Goal: Task Accomplishment & Management: Manage account settings

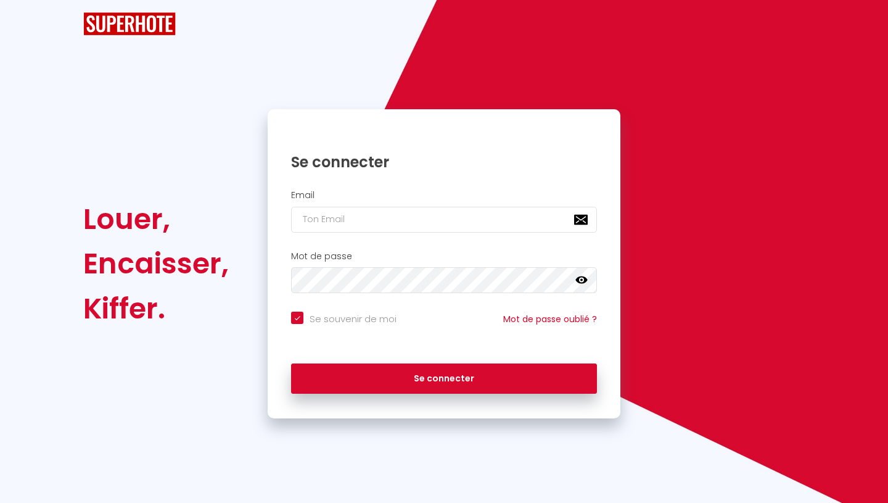
checkbox input "true"
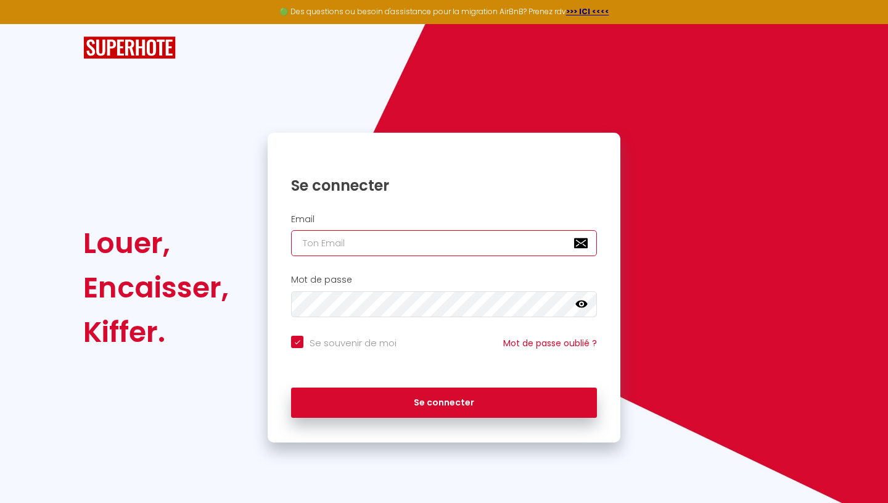
click at [346, 238] on input "email" at bounding box center [444, 243] width 306 height 26
click at [360, 247] on input "email" at bounding box center [444, 243] width 306 height 26
type input "m"
checkbox input "true"
type input "ma"
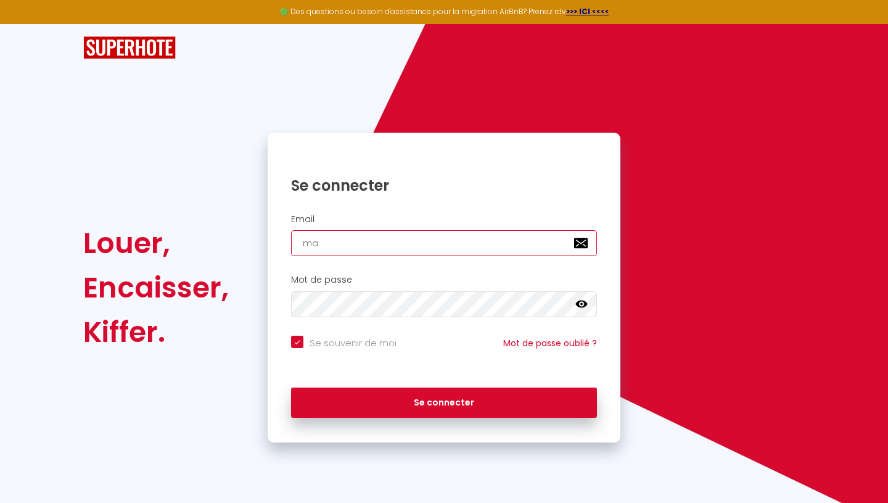
checkbox input "true"
type input "mae"
checkbox input "true"
type input "mael"
checkbox input "true"
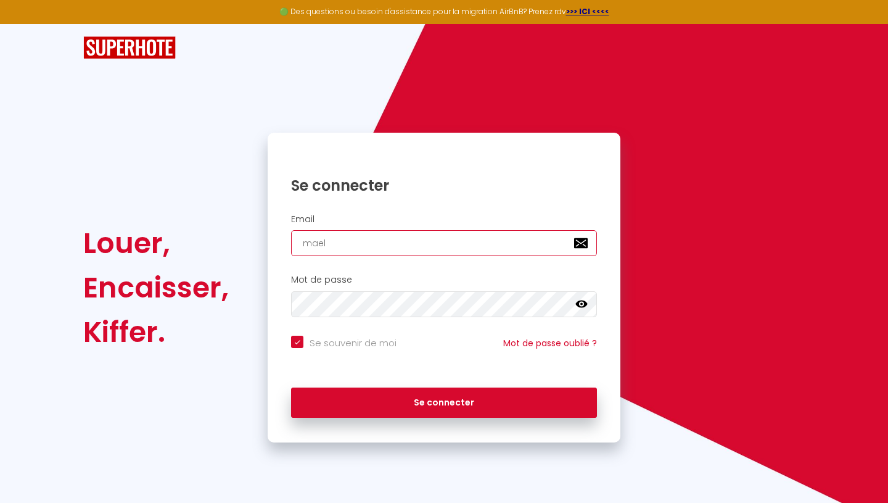
type input "maell"
checkbox input "true"
type input "maelle"
checkbox input "true"
type input "maelle."
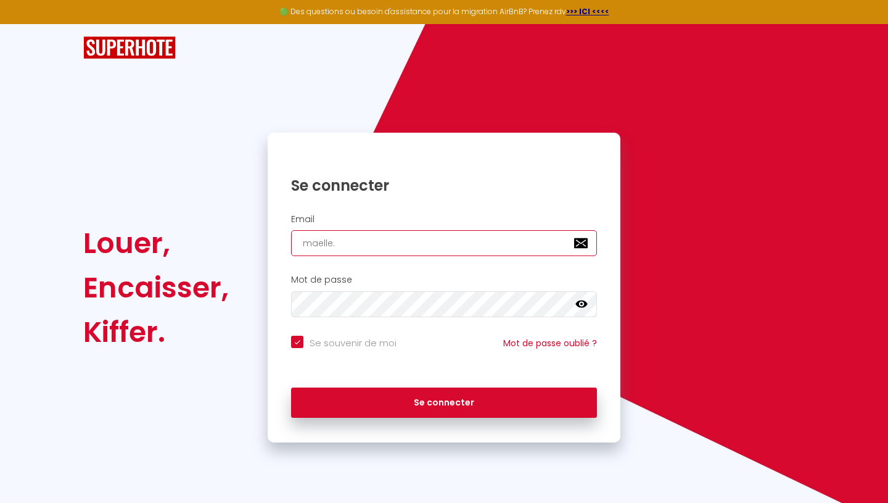
checkbox input "true"
type input "maelle.s"
checkbox input "true"
type input "[DOMAIN_NAME]"
checkbox input "true"
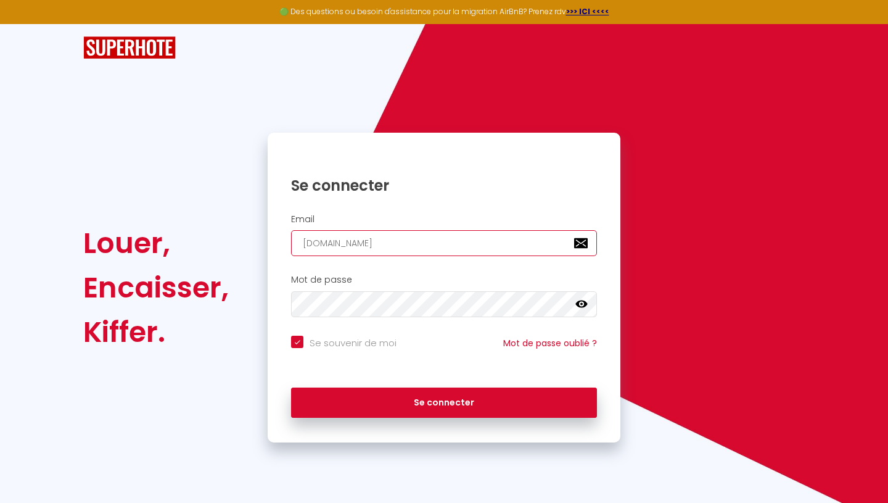
type input "maelle.svr"
checkbox input "true"
type input "maelle.svr@"
checkbox input "true"
type input "maelle.svr@h"
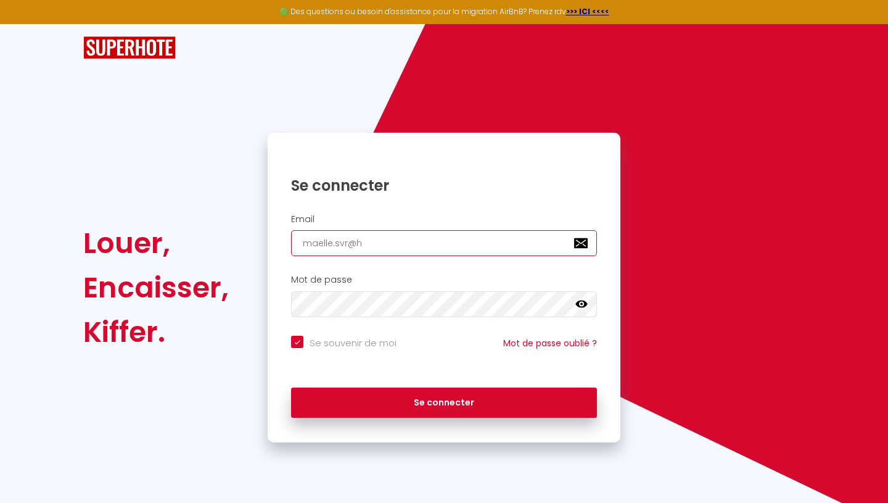
checkbox input "true"
type input "maelle.svr@ho"
checkbox input "true"
type input "maelle.svr@hot"
checkbox input "true"
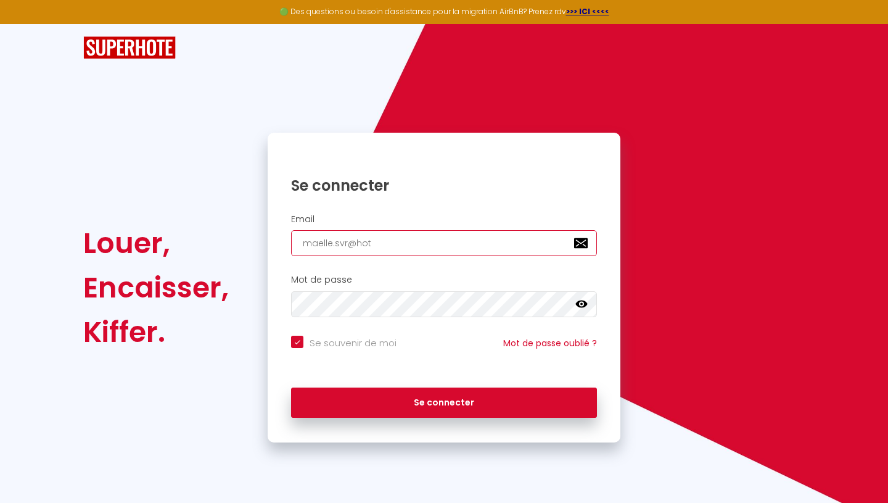
type input "maelle.svr@hotm"
checkbox input "true"
type input "maelle.svr@hotma"
checkbox input "true"
type input "maelle.svr@hotmai"
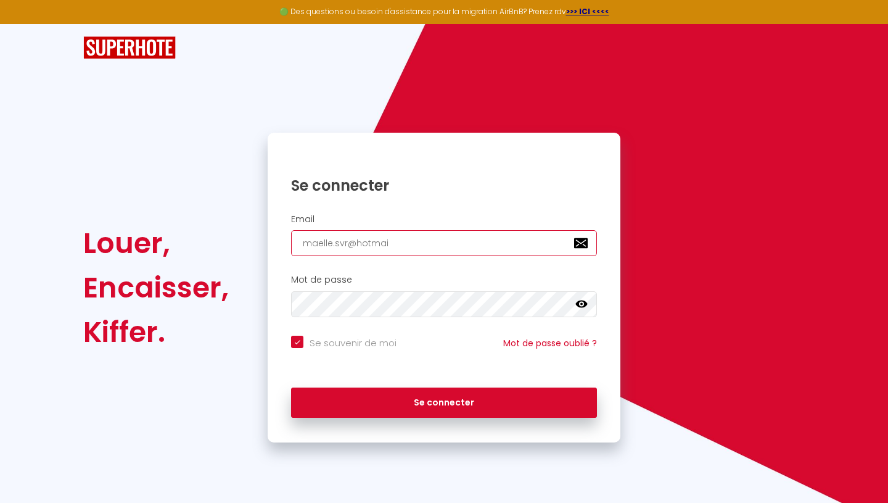
checkbox input "true"
type input "[EMAIL_ADDRESS]"
checkbox input "true"
type input "[EMAIL_ADDRESS]."
checkbox input "true"
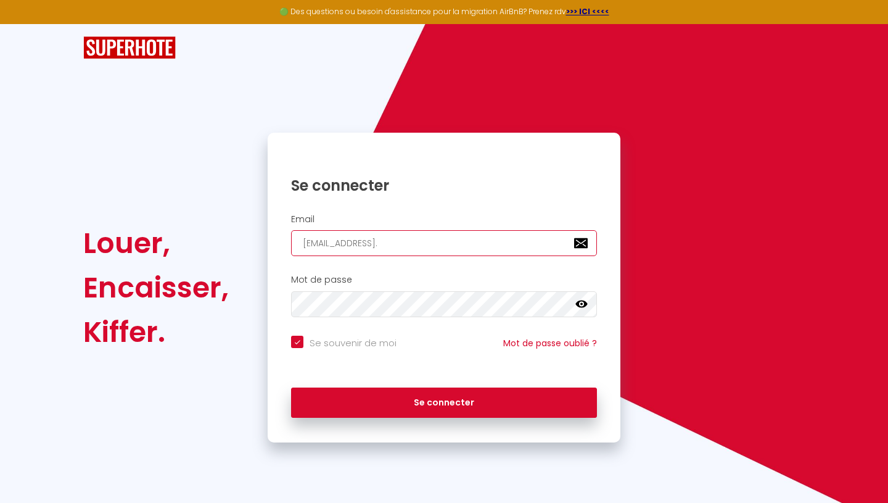
type input "maelle.svr@hotmail.f"
checkbox input "true"
type input "[EMAIL_ADDRESS][DOMAIN_NAME]"
checkbox input "true"
type input "[EMAIL_ADDRESS][DOMAIN_NAME]"
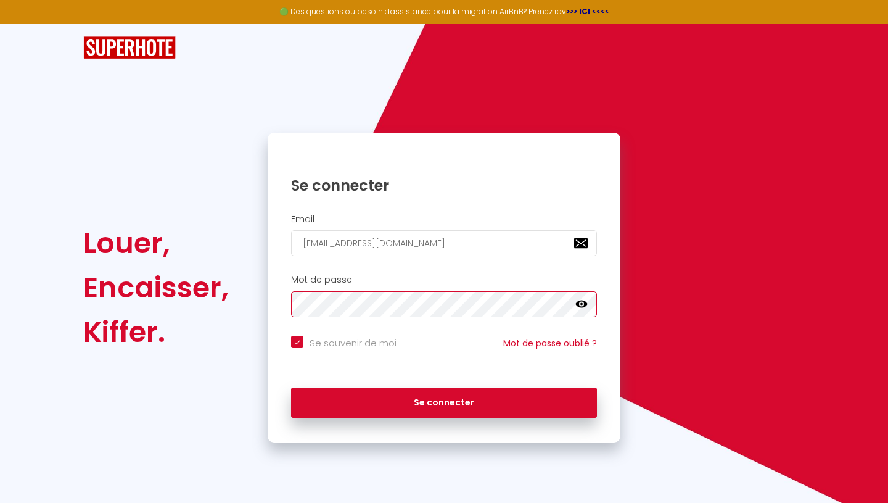
click at [291, 387] on button "Se connecter" at bounding box center [444, 402] width 306 height 31
checkbox input "true"
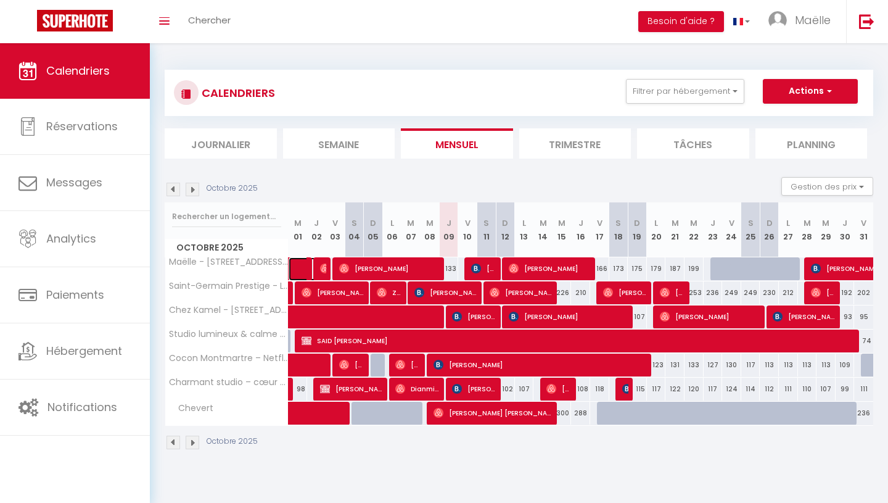
click at [302, 268] on span at bounding box center [316, 268] width 28 height 23
select select "OK"
select select "0"
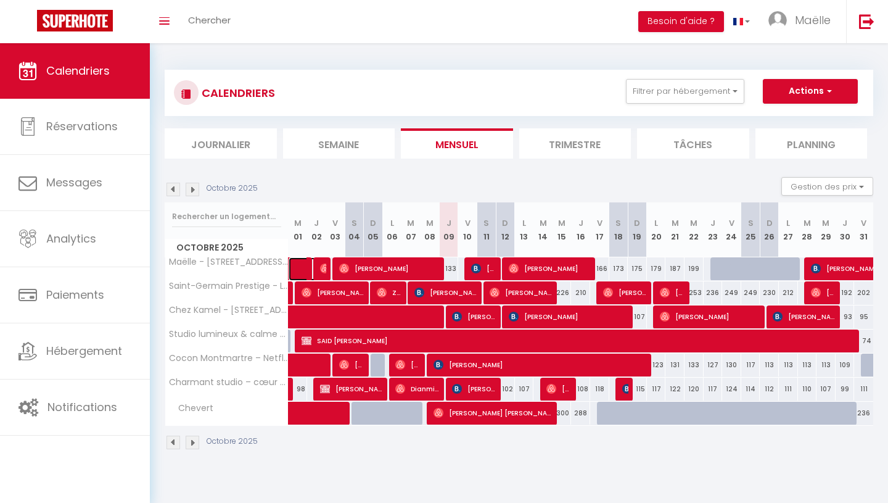
select select "1"
select select
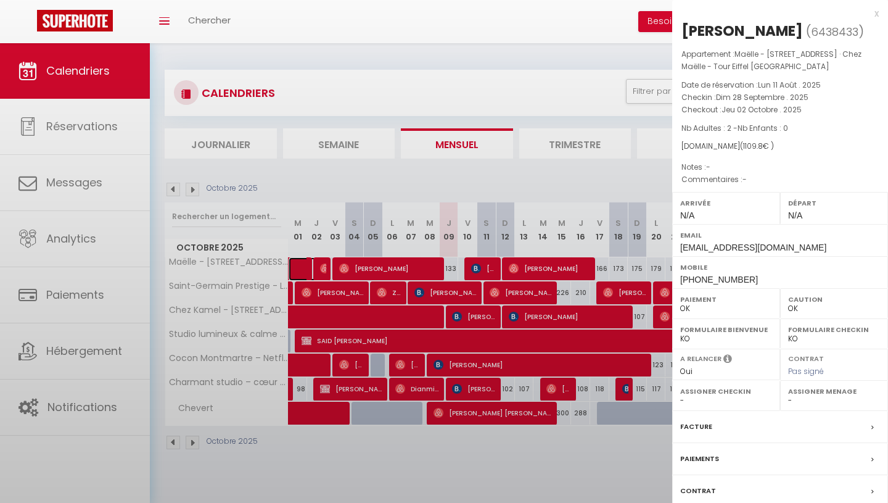
select select "42072"
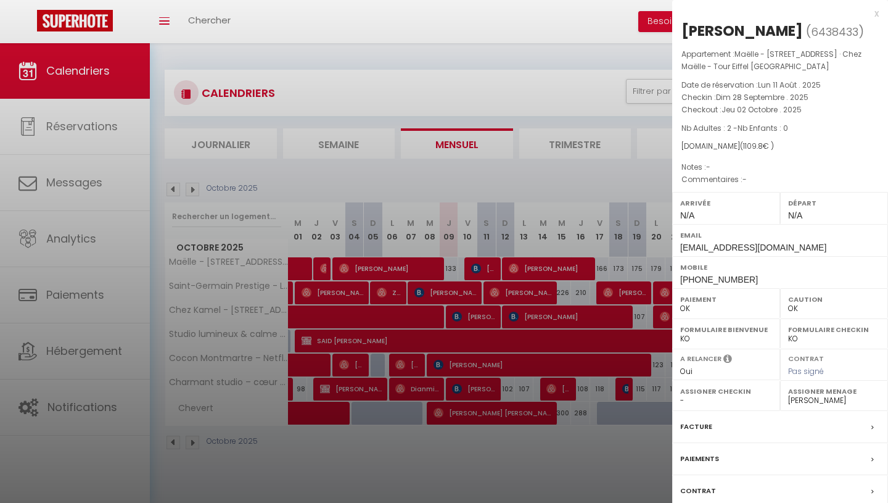
click at [877, 10] on div "x" at bounding box center [775, 13] width 207 height 15
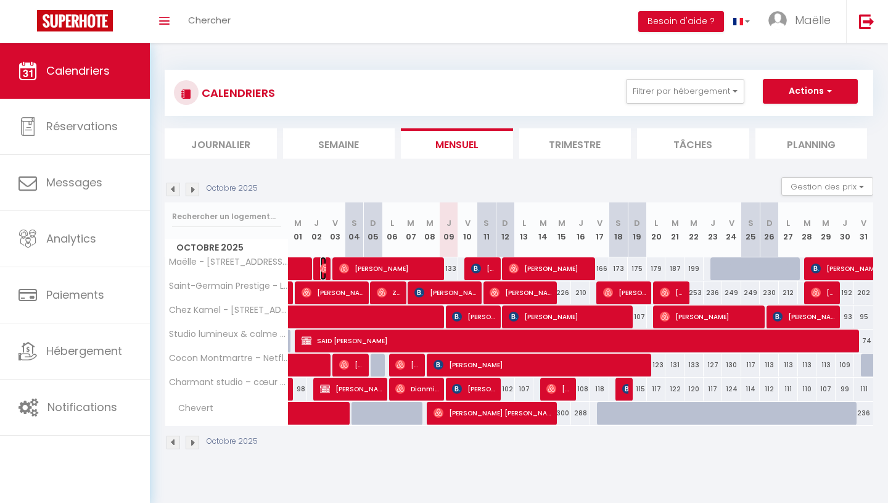
click at [323, 263] on img at bounding box center [325, 268] width 10 height 10
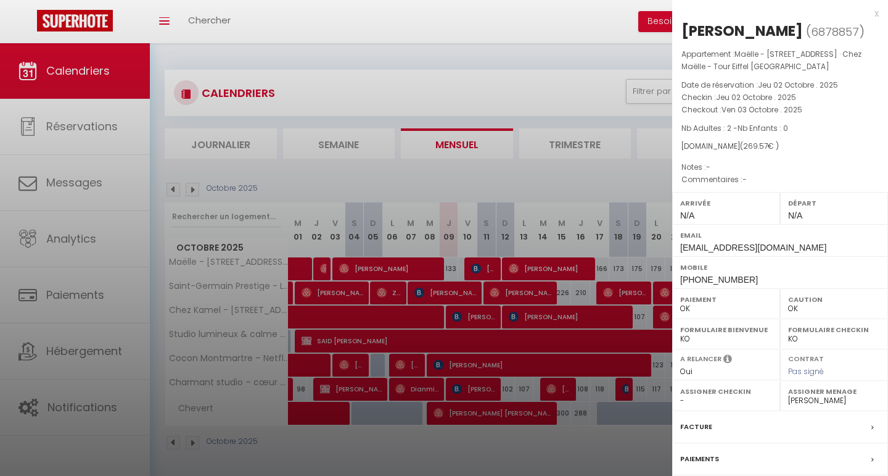
click at [877, 8] on div "x" at bounding box center [775, 13] width 207 height 15
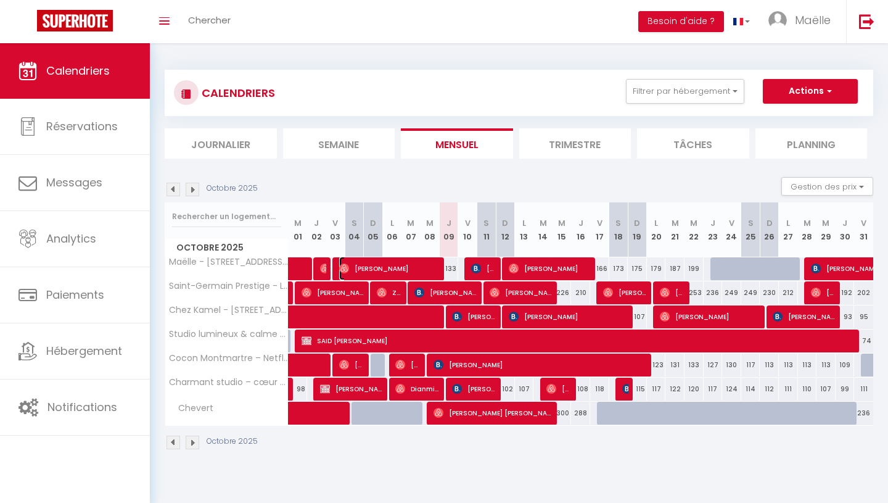
click at [423, 266] on span "[PERSON_NAME]" at bounding box center [390, 268] width 102 height 23
select select
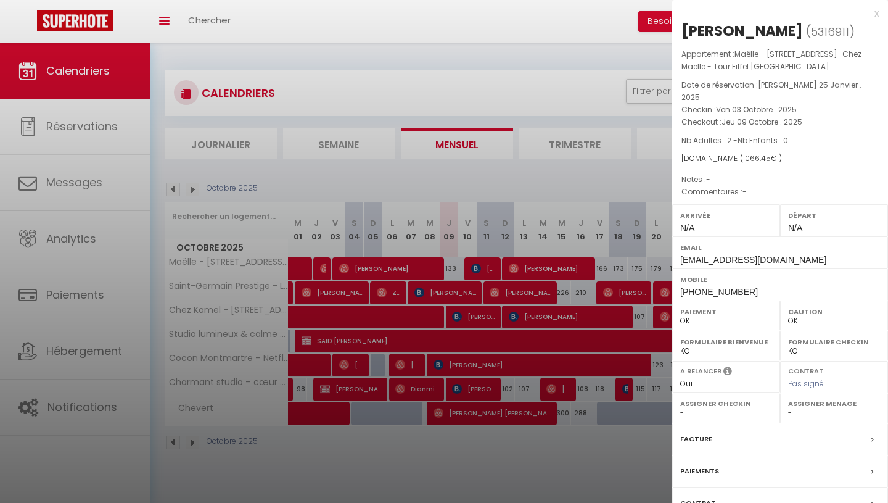
click at [872, 10] on div "x" at bounding box center [775, 13] width 207 height 15
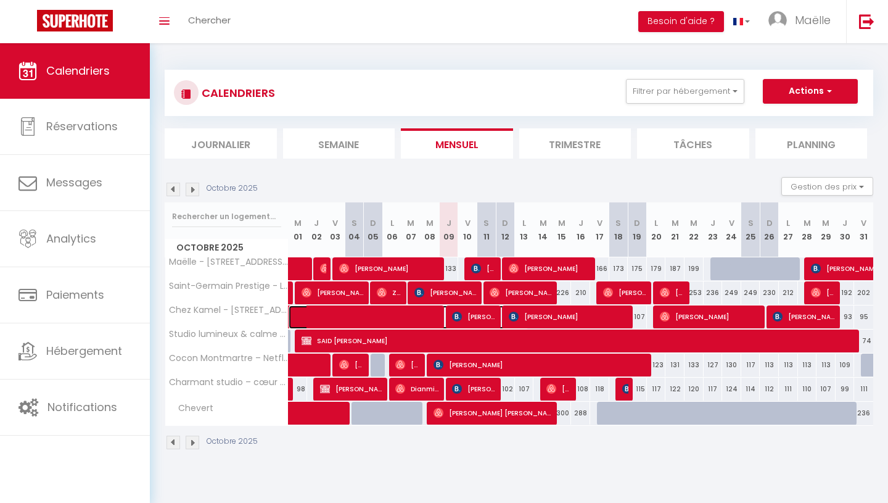
click at [347, 313] on span at bounding box center [415, 316] width 227 height 23
select select "KO"
select select "42072"
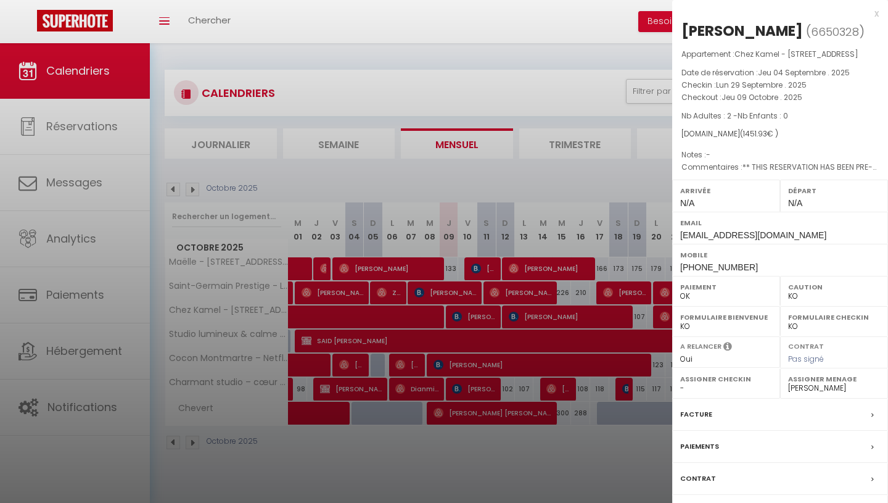
click at [875, 9] on div "x" at bounding box center [775, 13] width 207 height 15
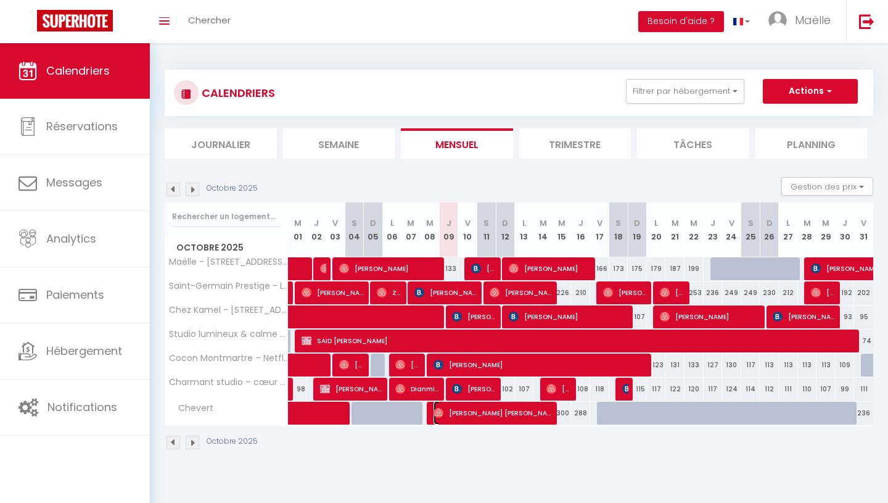
click at [464, 421] on span "[PERSON_NAME] [PERSON_NAME]" at bounding box center [494, 412] width 121 height 23
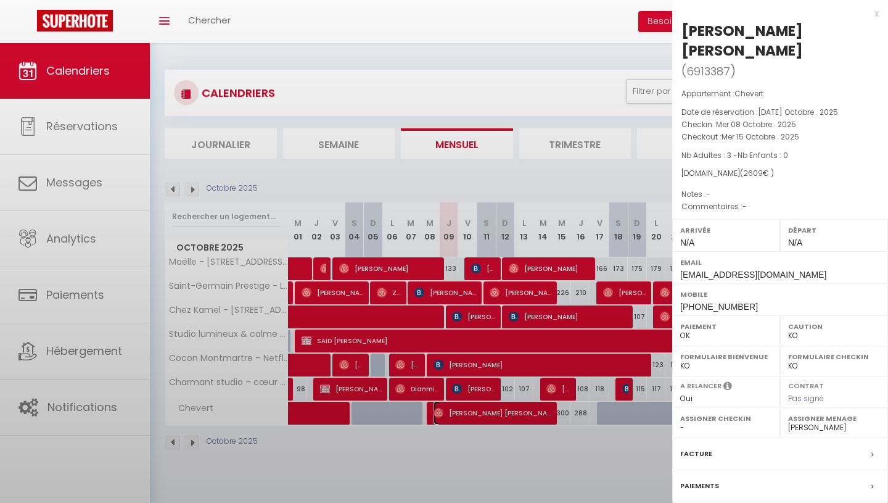
select select "OK"
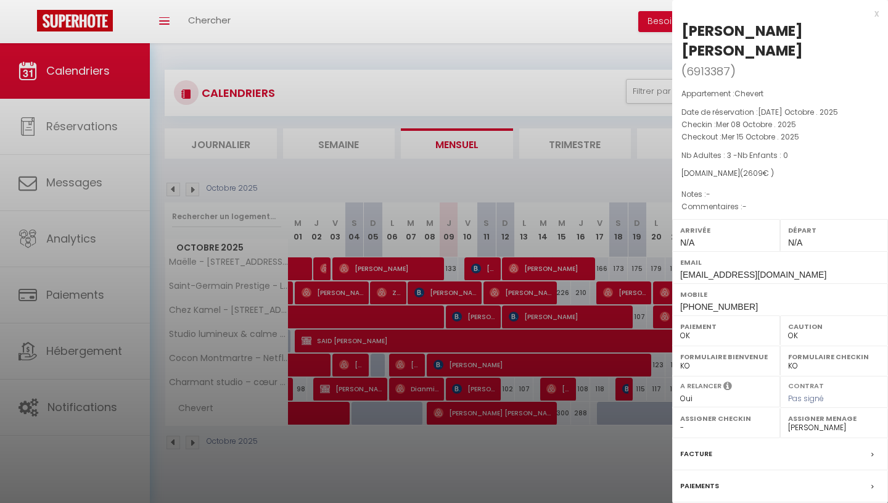
click at [711, 41] on div "[PERSON_NAME] [PERSON_NAME]" at bounding box center [780, 40] width 197 height 39
copy div "[PERSON_NAME] [PERSON_NAME] ( 6913387 )"
click at [875, 12] on div "x" at bounding box center [775, 13] width 207 height 15
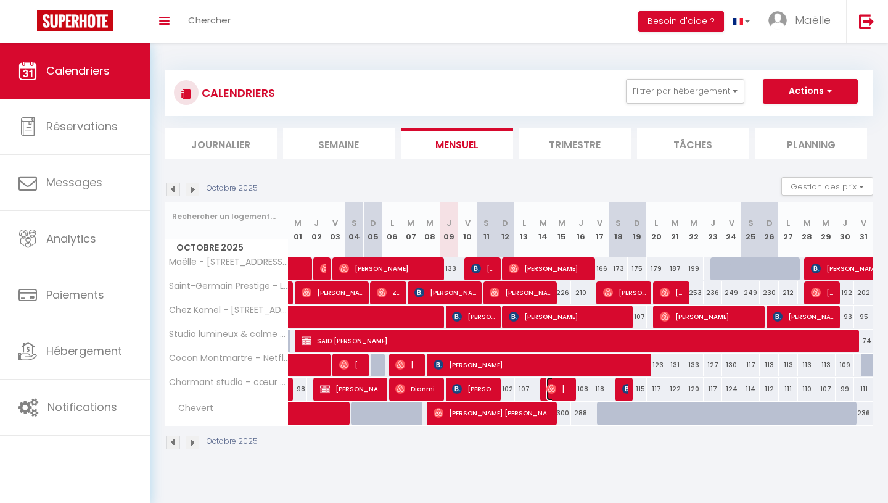
click at [564, 393] on span "[PERSON_NAME]" at bounding box center [559, 388] width 25 height 23
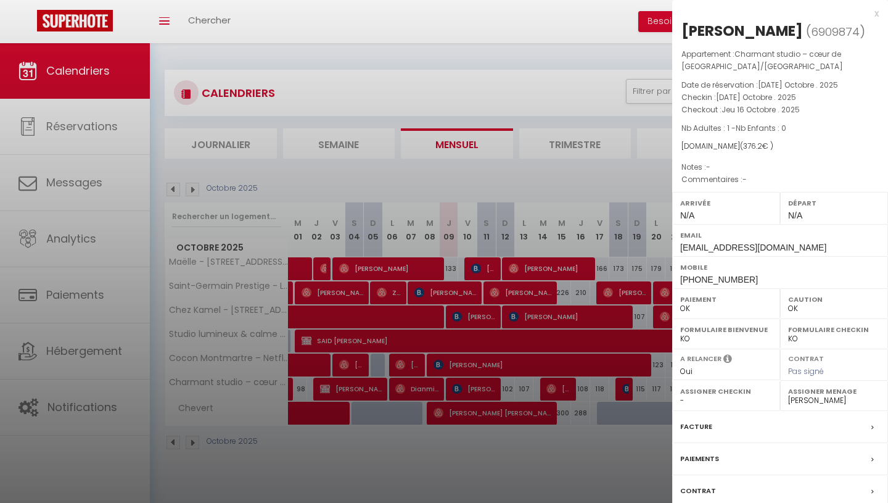
click at [872, 15] on div "x" at bounding box center [775, 13] width 207 height 15
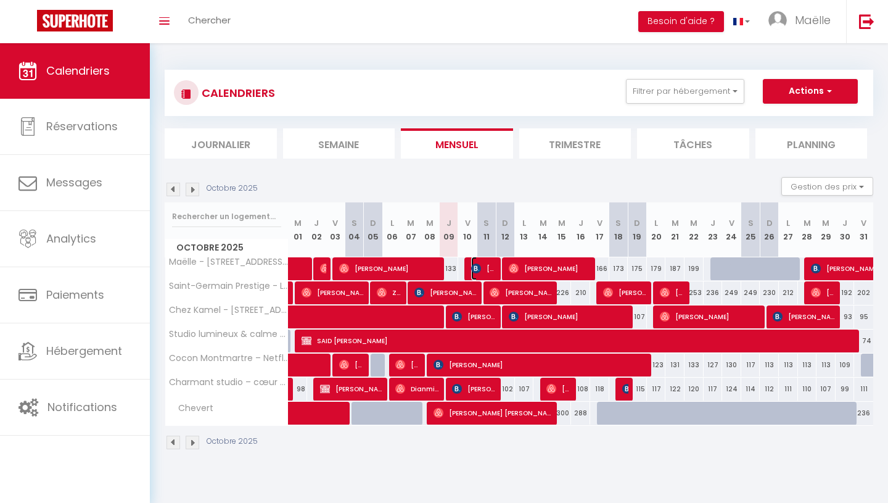
click at [491, 259] on span "[PERSON_NAME]" at bounding box center [483, 268] width 25 height 23
select select "42072"
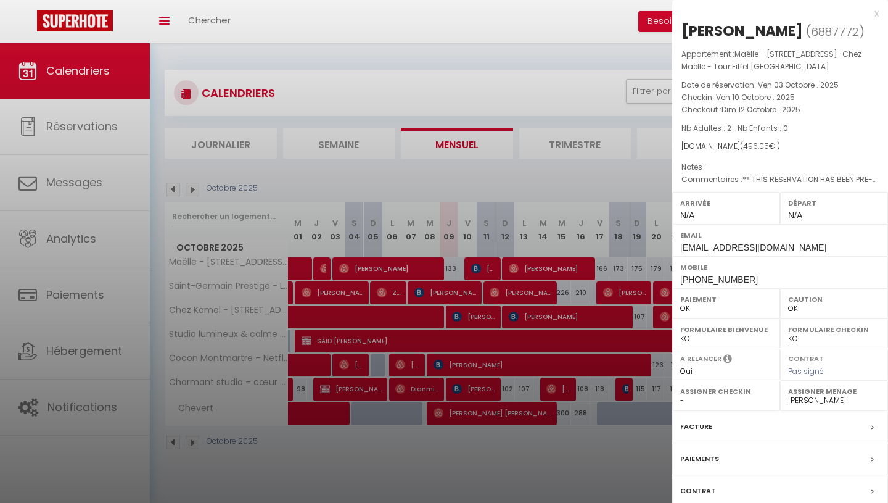
click at [701, 27] on div "[PERSON_NAME]" at bounding box center [743, 31] width 122 height 20
copy div "[PERSON_NAME] ( 6887772 )"
click at [530, 269] on div at bounding box center [444, 251] width 888 height 503
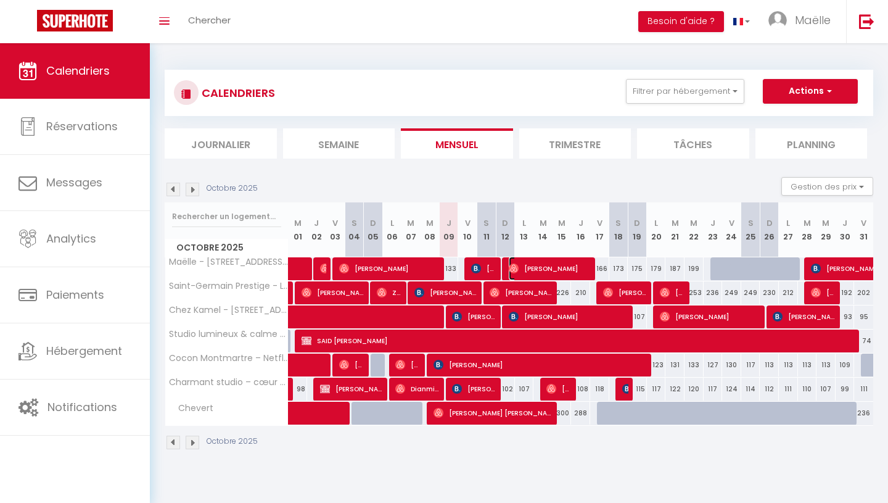
click at [550, 269] on span "[PERSON_NAME]" at bounding box center [550, 268] width 83 height 23
select select
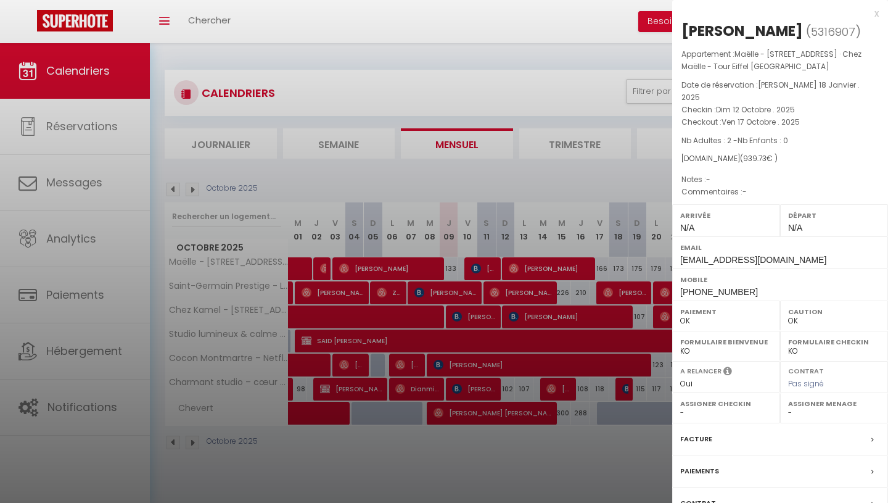
click at [756, 22] on div "[PERSON_NAME]" at bounding box center [743, 31] width 122 height 20
copy div "[PERSON_NAME] ( 5316907 )"
click at [876, 13] on div "x" at bounding box center [775, 13] width 207 height 15
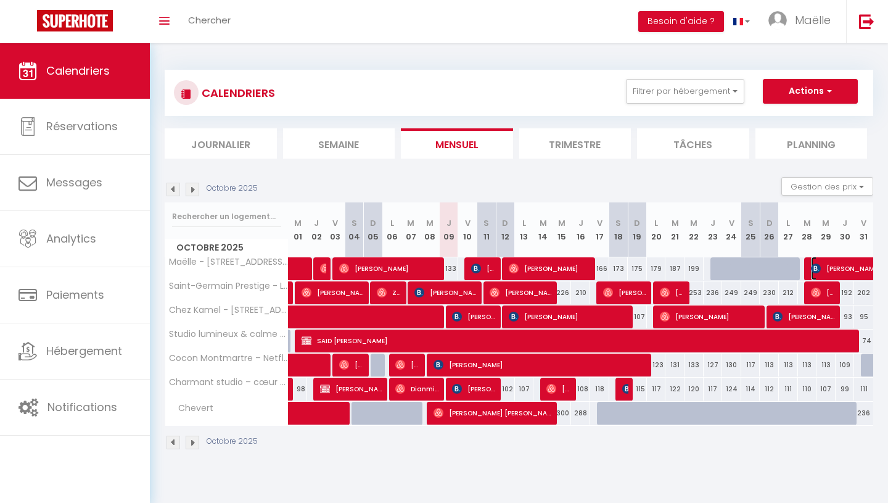
click at [832, 268] on span "[PERSON_NAME]" at bounding box center [882, 268] width 142 height 23
select select "KO"
select select "42072"
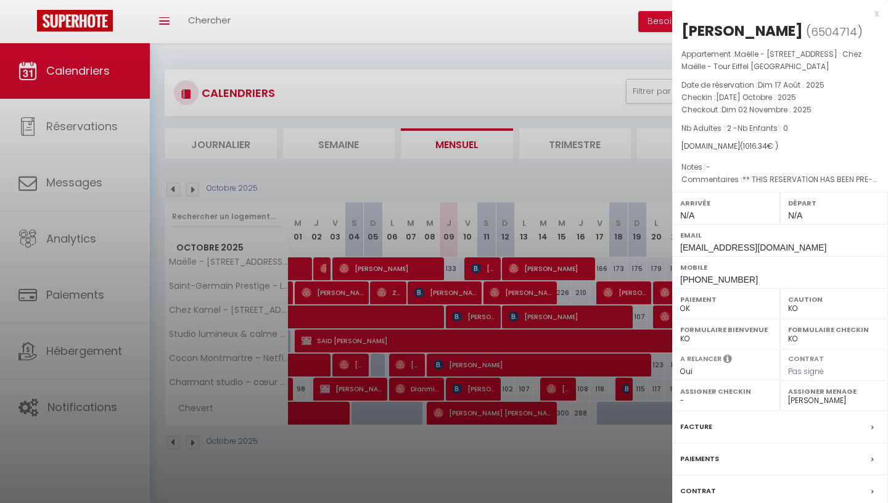
click at [716, 29] on div "[PERSON_NAME]" at bounding box center [743, 31] width 122 height 20
copy div "[PERSON_NAME] ( 6504714 )"
click at [525, 458] on div at bounding box center [444, 251] width 888 height 503
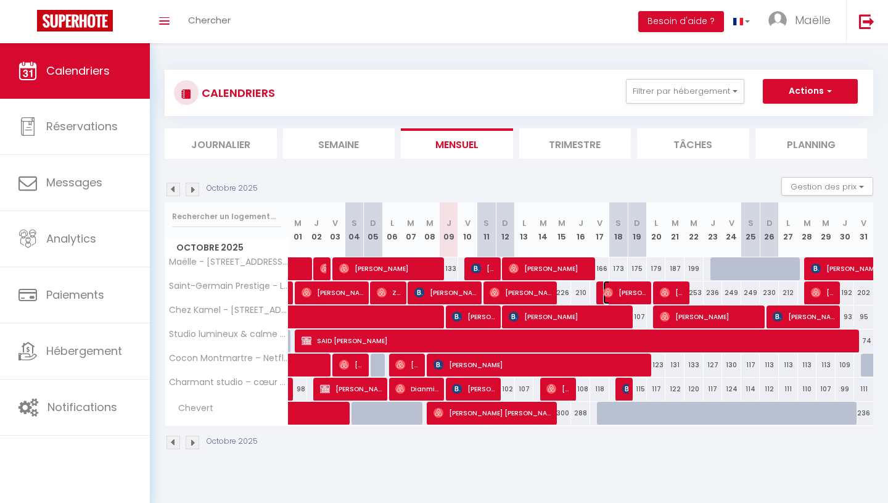
click at [625, 292] on span "[PERSON_NAME] & [PERSON_NAME]/[PERSON_NAME]" at bounding box center [625, 292] width 44 height 23
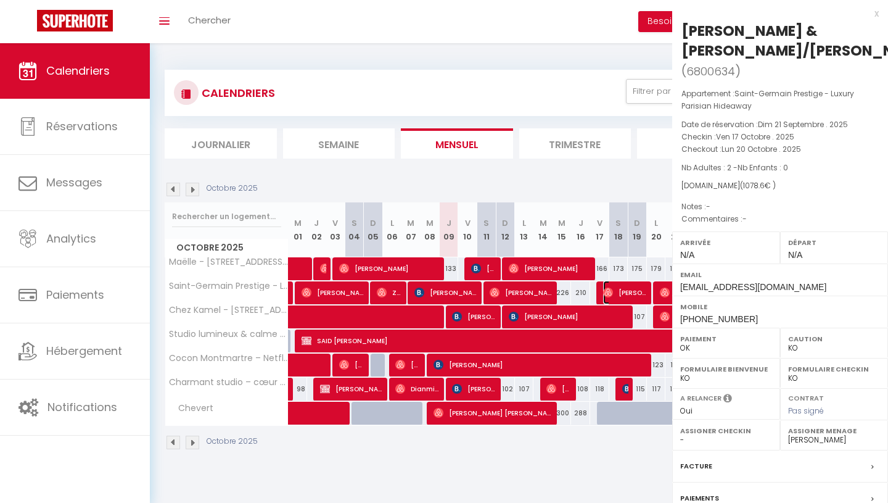
select select "OK"
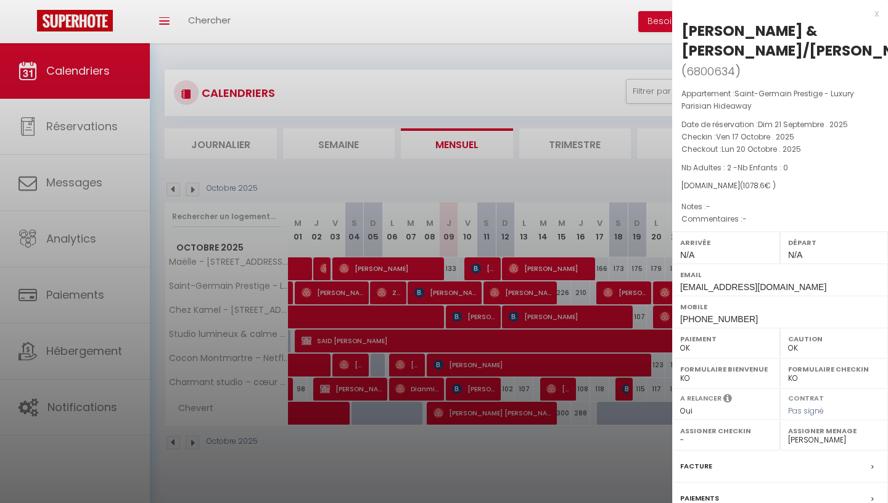
click at [709, 39] on div "[PERSON_NAME] & [PERSON_NAME]/[PERSON_NAME]" at bounding box center [806, 40] width 249 height 39
copy div "[PERSON_NAME] & [PERSON_NAME]/[PERSON_NAME] ( 6800634 )"
click at [469, 84] on div at bounding box center [444, 251] width 888 height 503
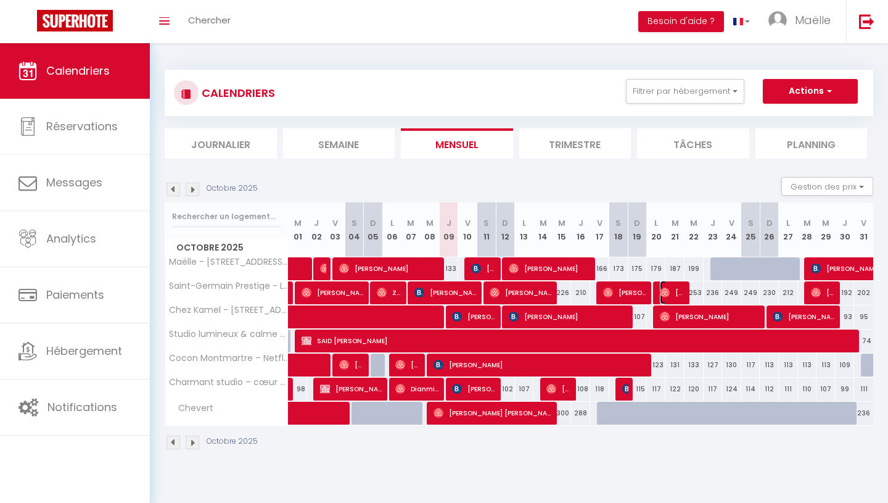
click at [674, 291] on span "[PERSON_NAME]" at bounding box center [672, 292] width 25 height 23
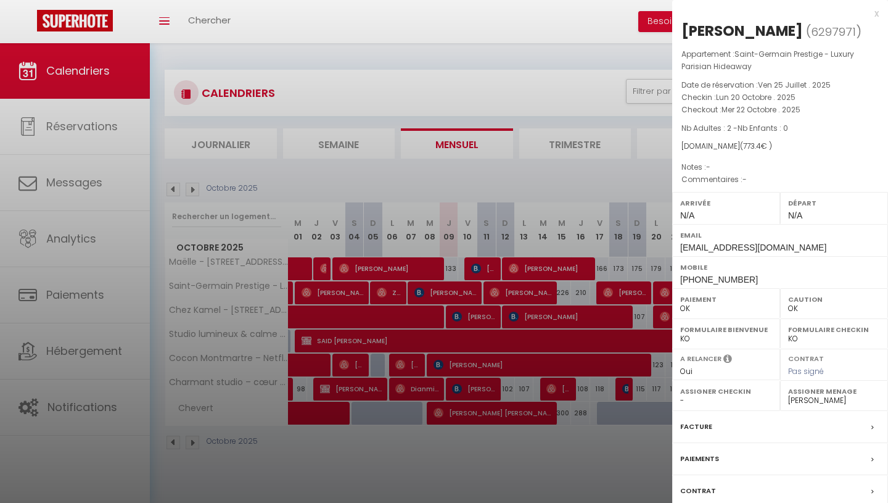
click at [724, 30] on div "[PERSON_NAME]" at bounding box center [743, 31] width 122 height 20
copy div "[PERSON_NAME] ( 6297971 )"
click at [590, 155] on div at bounding box center [444, 251] width 888 height 503
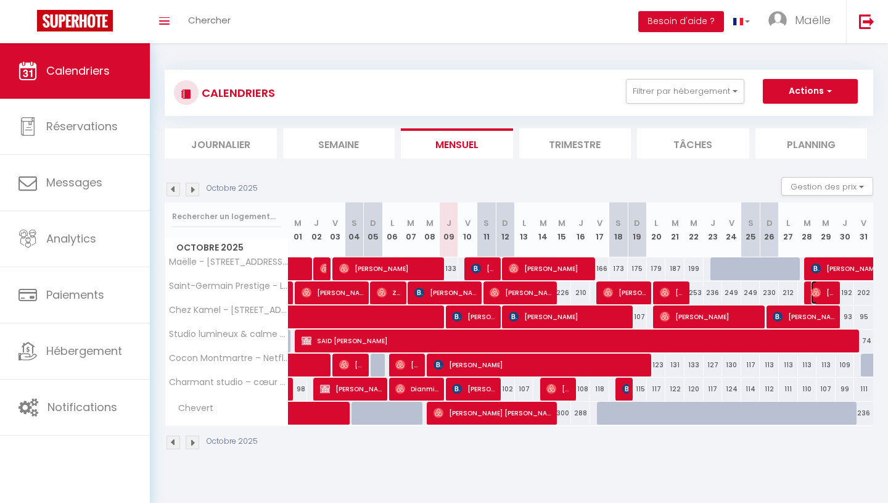
click at [819, 291] on img at bounding box center [816, 292] width 10 height 10
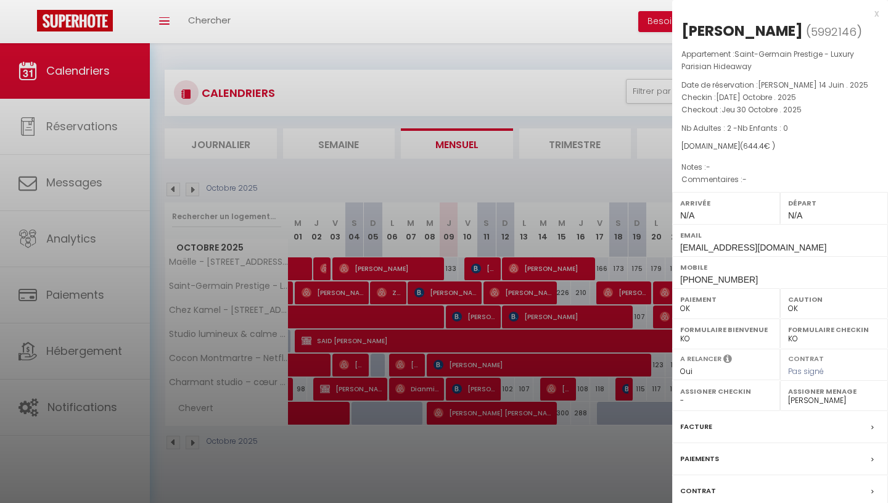
click at [712, 33] on div "[PERSON_NAME]" at bounding box center [743, 31] width 122 height 20
copy div "[PERSON_NAME] ( 5992146 )"
click at [875, 9] on div "x" at bounding box center [775, 13] width 207 height 15
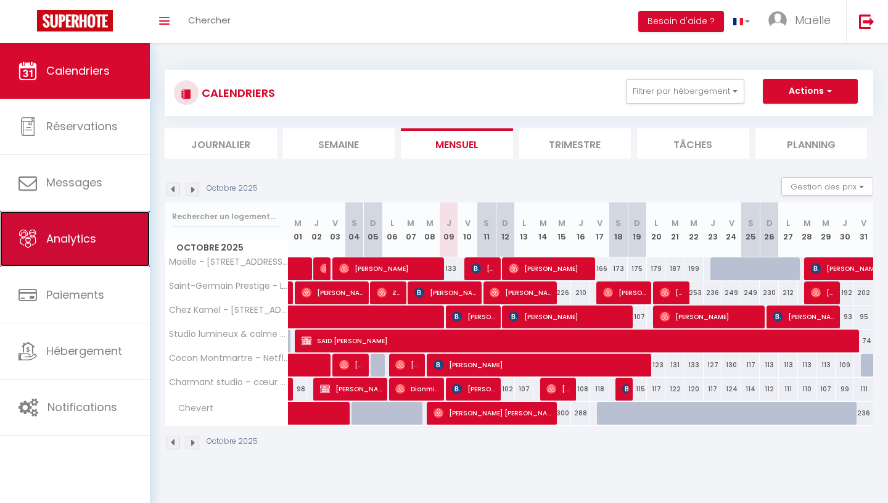
click at [77, 245] on span "Analytics" at bounding box center [71, 238] width 50 height 15
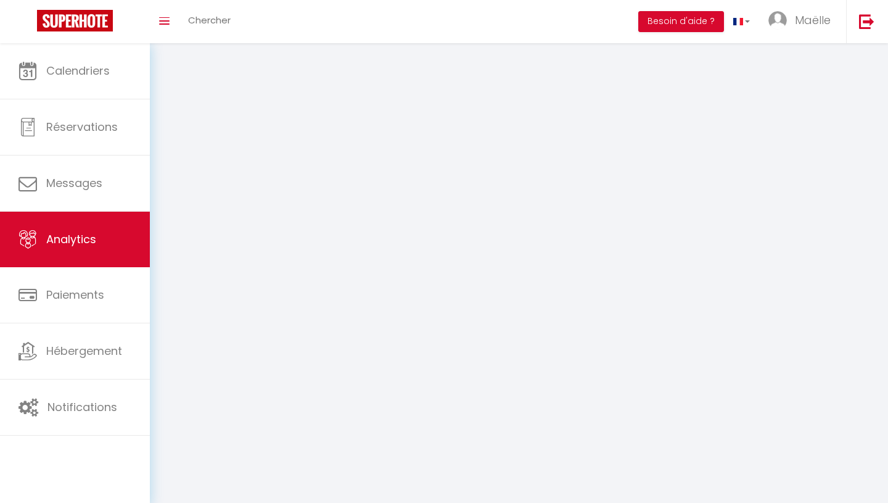
select select "2025"
select select "10"
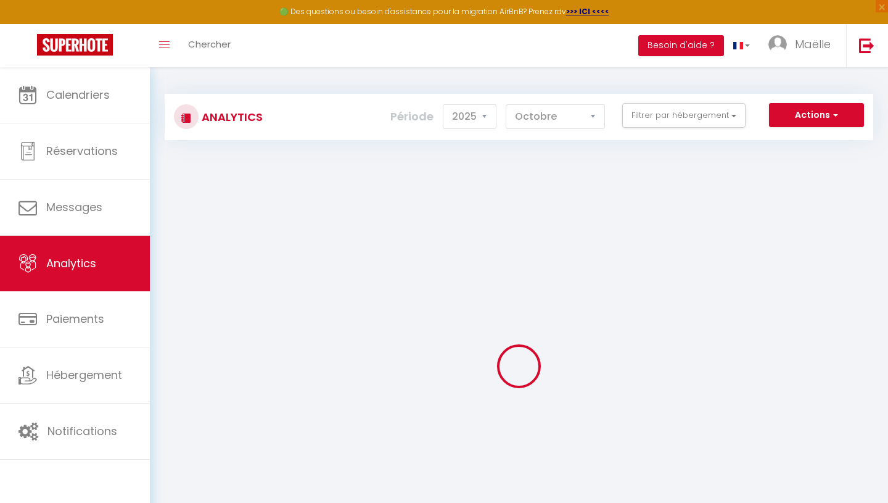
checkbox input "false"
checkbox Conciergerie "false"
checkbox 14 "false"
checkbox Flat "false"
checkbox Hideaway "false"
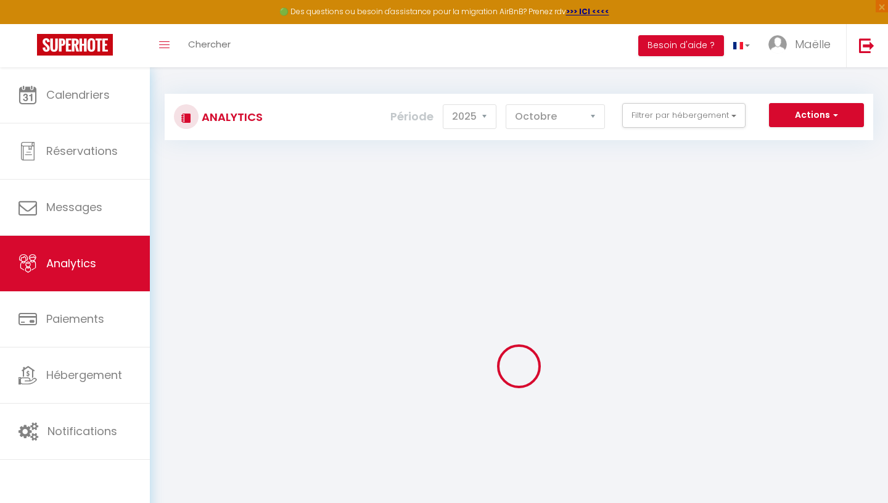
checkbox Sedaine "false"
checkbox Montorgueil\/Marais "false"
checkbox input "false"
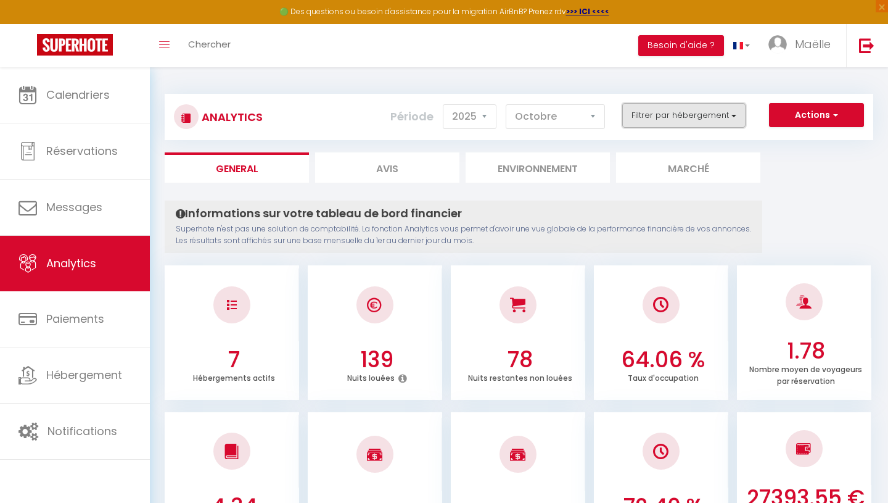
click at [667, 125] on button "Filtrer par hébergement" at bounding box center [683, 115] width 123 height 25
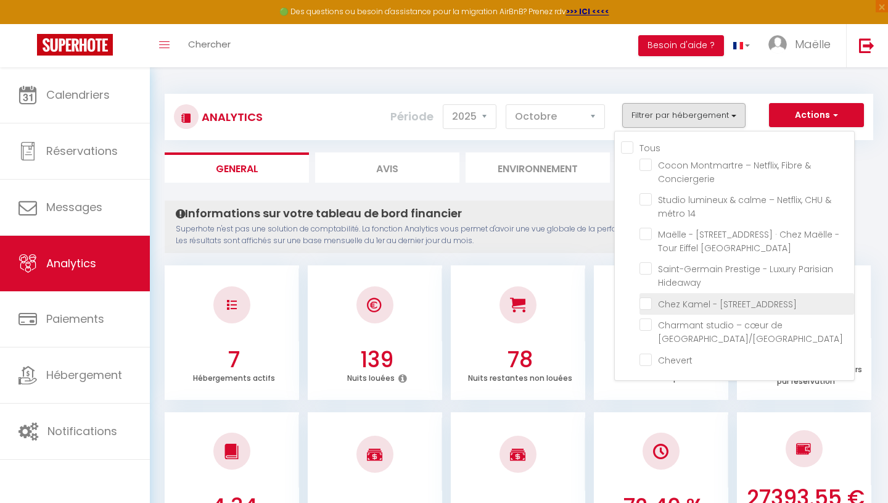
click at [653, 298] on Sedaine "checkbox" at bounding box center [747, 303] width 215 height 12
checkbox Sedaine "true"
checkbox Conciergerie "false"
checkbox 14 "false"
checkbox Flat "false"
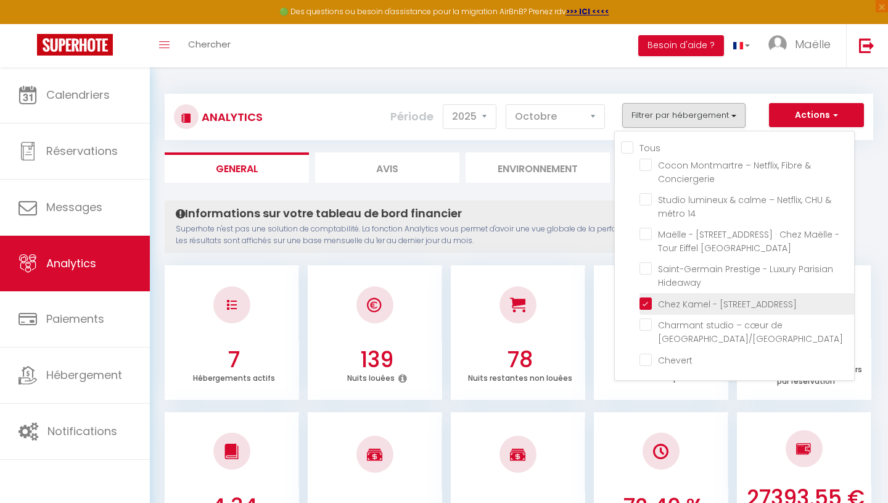
checkbox Hideaway "false"
checkbox Montorgueil\/Marais "false"
checkbox input "false"
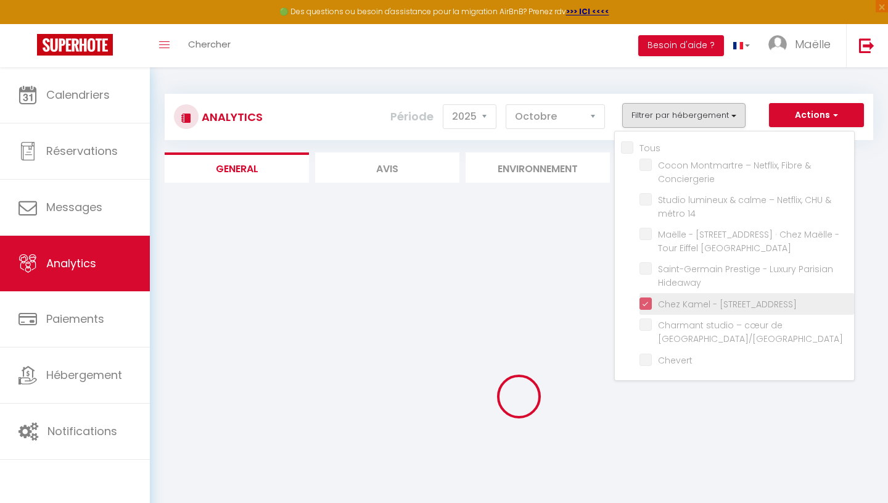
checkbox Conciergerie "false"
checkbox 14 "false"
checkbox Flat "false"
checkbox Hideaway "false"
checkbox Montorgueil\/Marais "false"
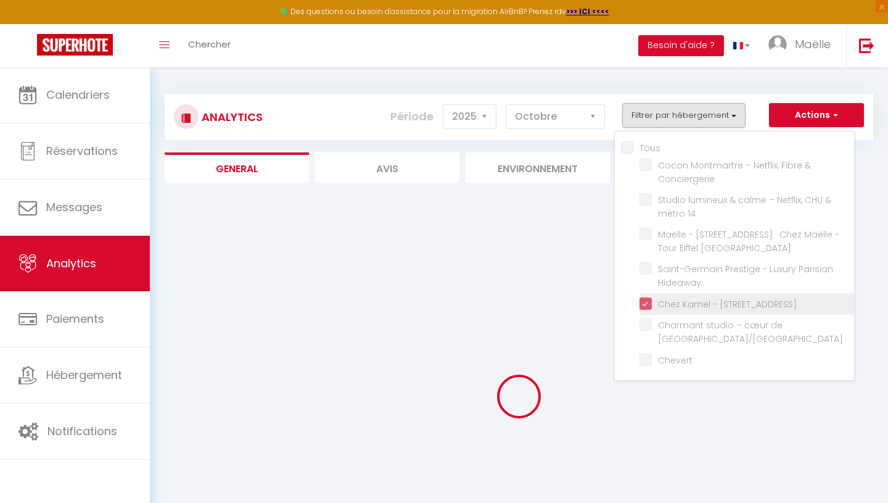
checkbox input "false"
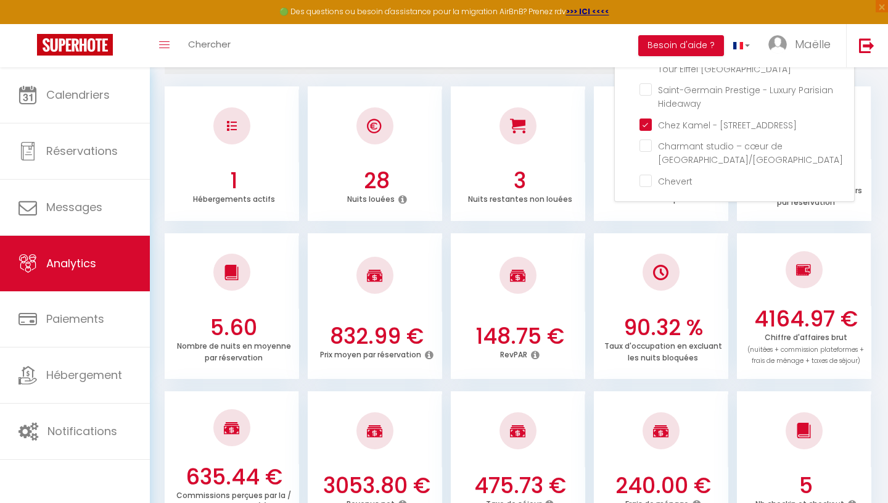
scroll to position [184, 0]
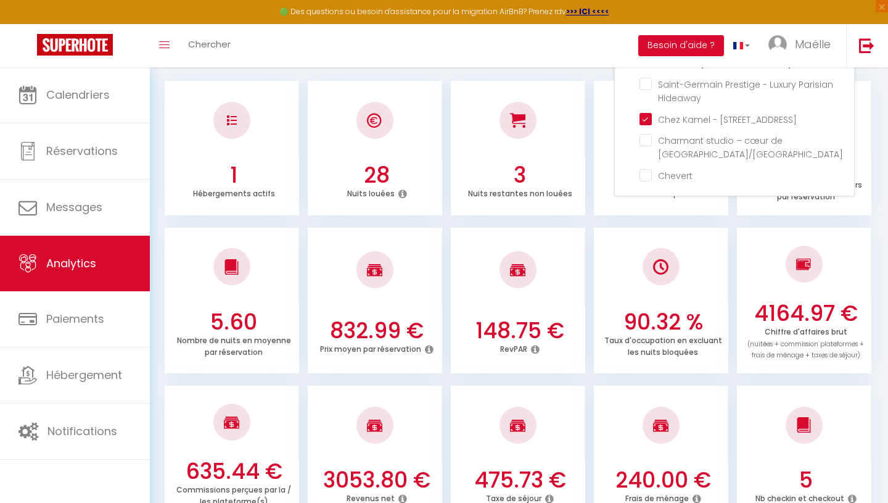
click at [573, 381] on div "635.44 € Commissions perçues par la / les plateforme(s) 3053.80 € Revenus net 4…" at bounding box center [519, 446] width 709 height 147
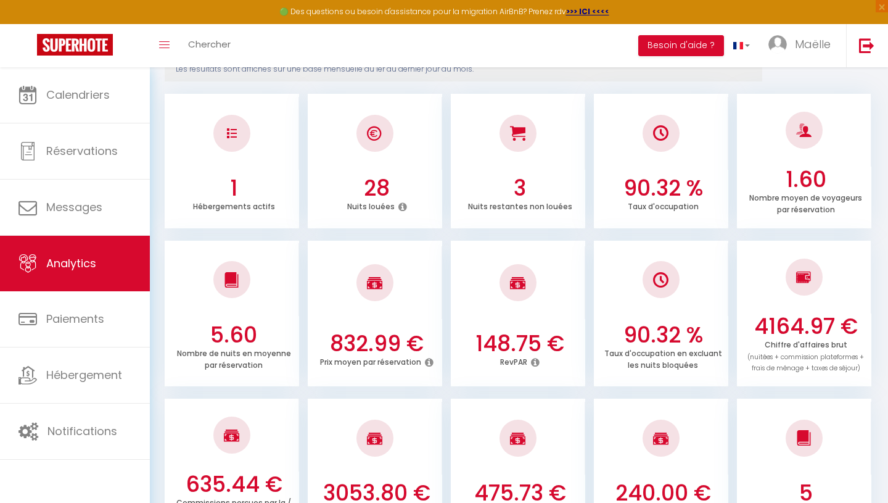
scroll to position [0, 0]
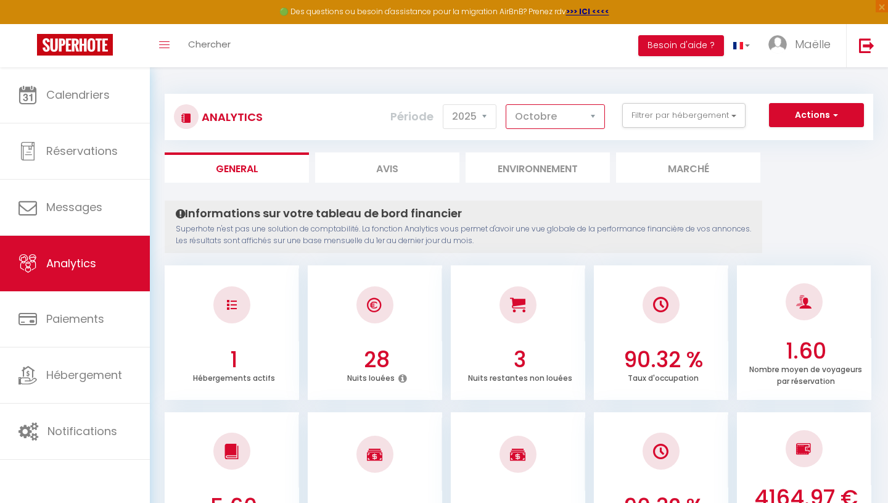
click at [523, 123] on select "[PERSON_NAME] Mars [PERSON_NAME] Juin Juillet Août Septembre Octobre Novembre D…" at bounding box center [555, 116] width 99 height 25
click at [652, 115] on button "Filtrer par hébergement" at bounding box center [683, 115] width 123 height 25
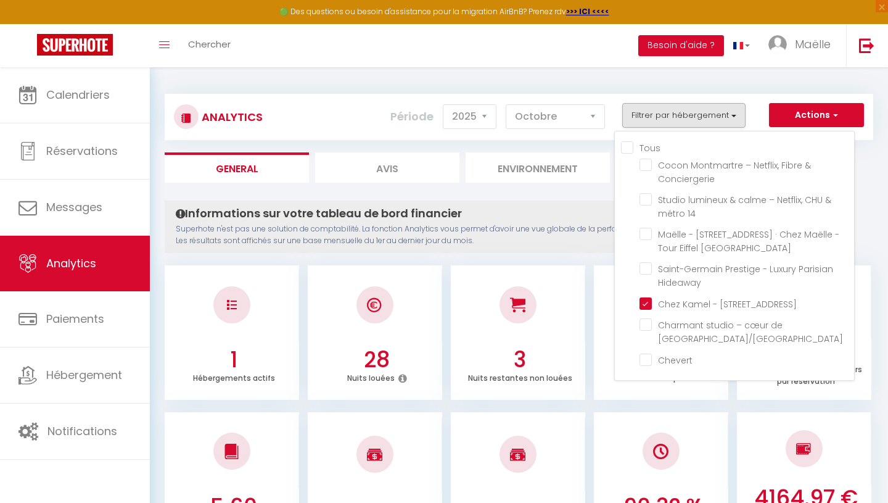
click at [626, 148] on input "Tous" at bounding box center [737, 147] width 233 height 12
checkbox input "true"
checkbox Conciergerie "true"
checkbox 14 "true"
checkbox Flat "true"
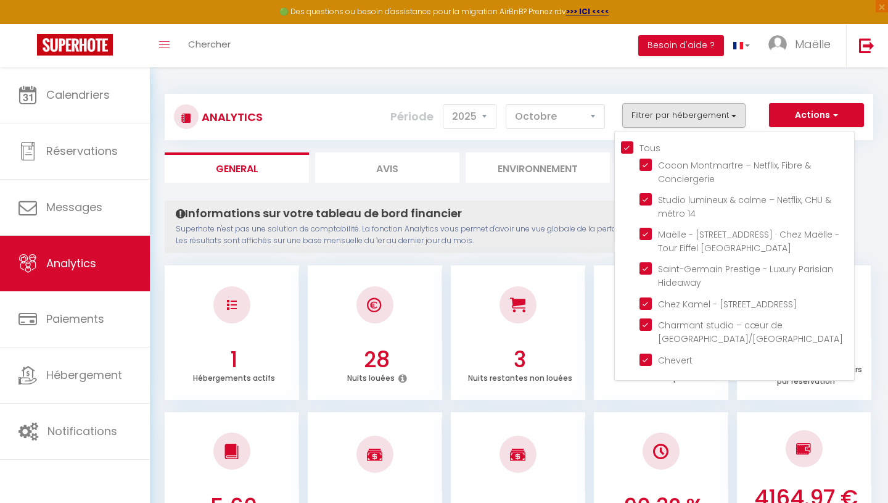
checkbox Hideaway "true"
checkbox Montorgueil\/Marais "true"
checkbox input "true"
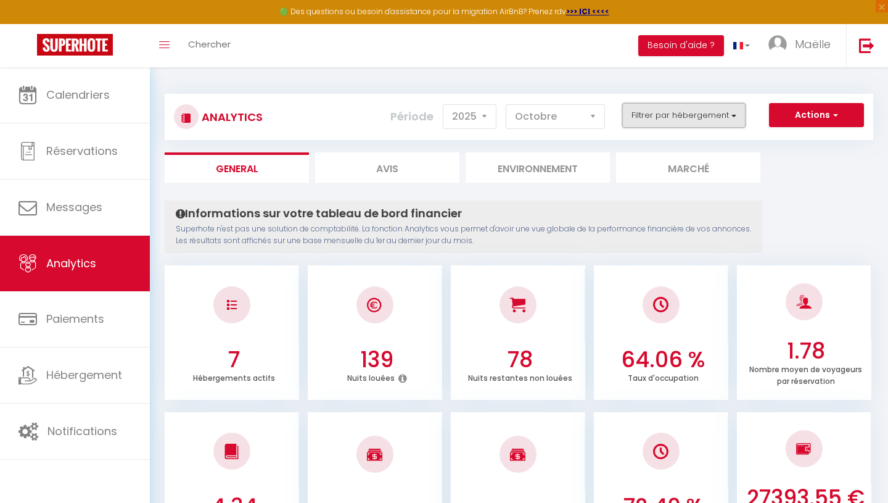
click at [715, 114] on button "Filtrer par hébergement" at bounding box center [683, 115] width 123 height 25
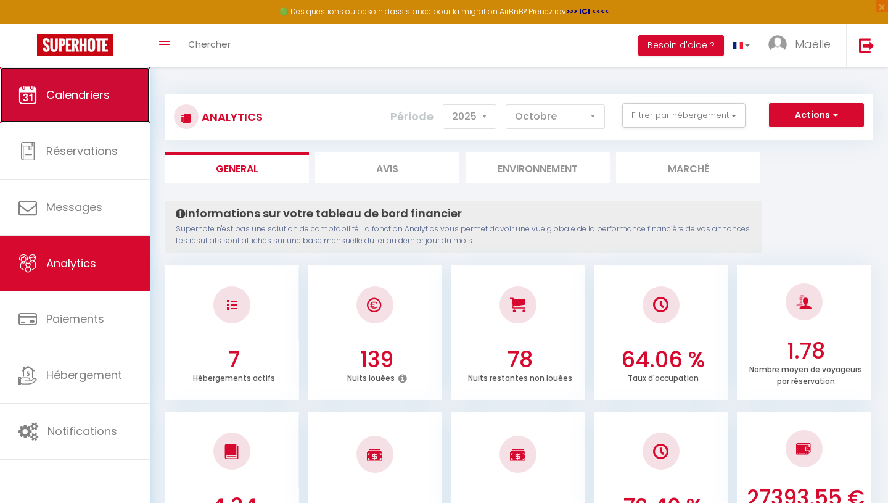
click at [46, 88] on span "Calendriers" at bounding box center [78, 94] width 64 height 15
